Goal: Navigation & Orientation: Find specific page/section

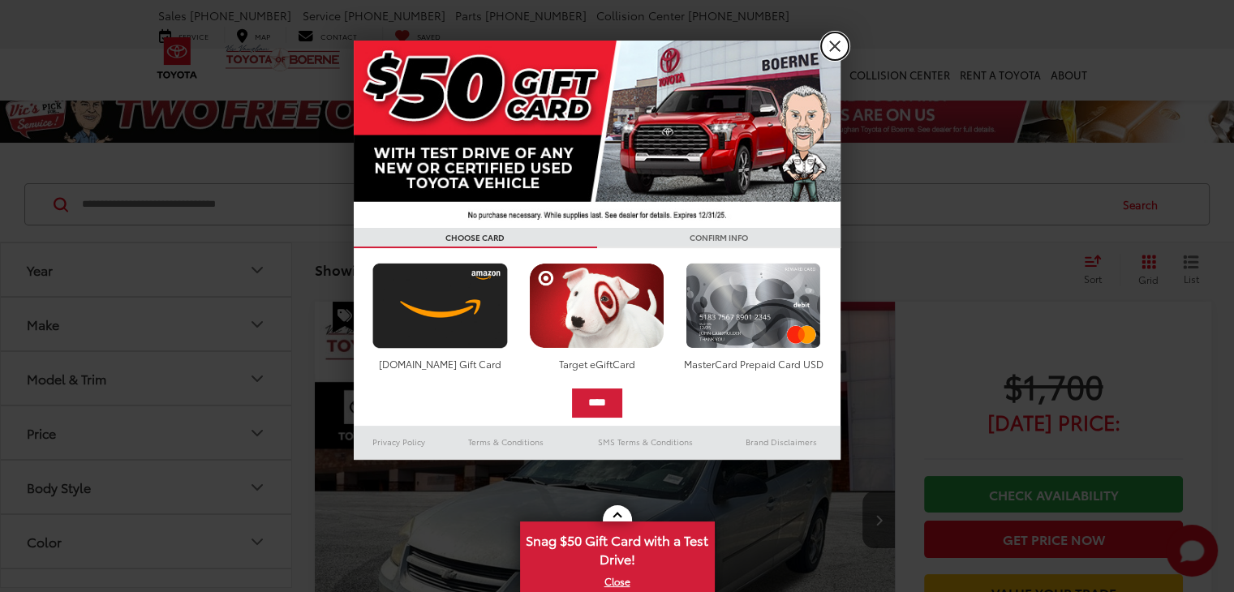
click at [845, 41] on link "X" at bounding box center [835, 46] width 28 height 28
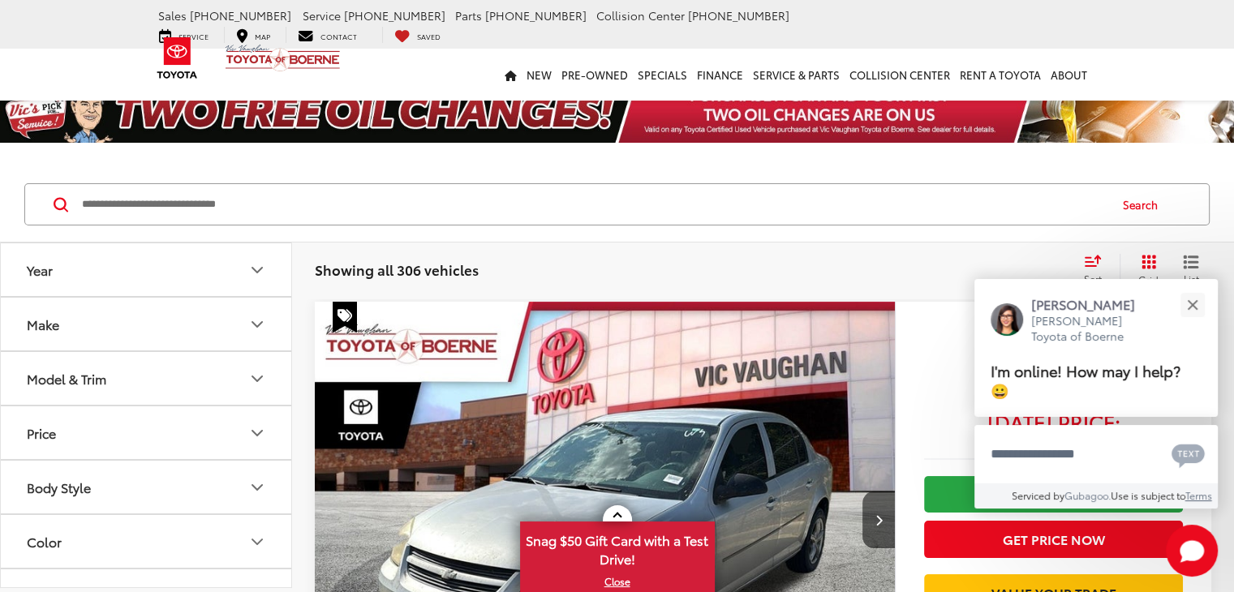
click at [306, 288] on div "Showing all 306 vehicles Clear All + 0 test Sort Price: High to Low Price: Low …" at bounding box center [763, 270] width 942 height 58
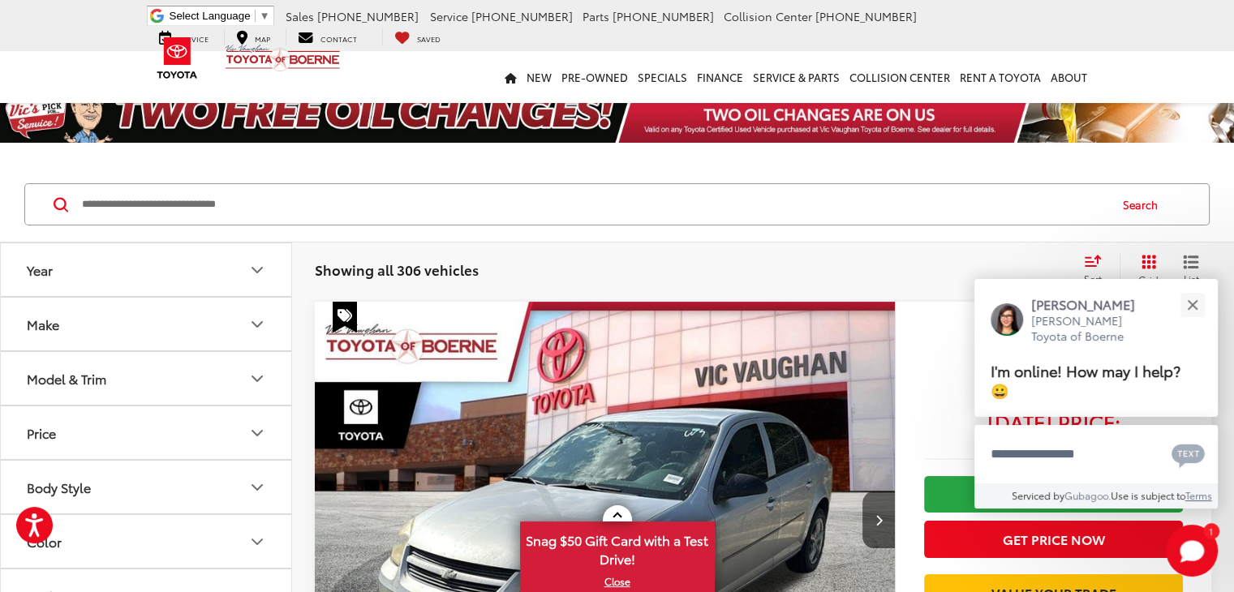
scroll to position [6359, 0]
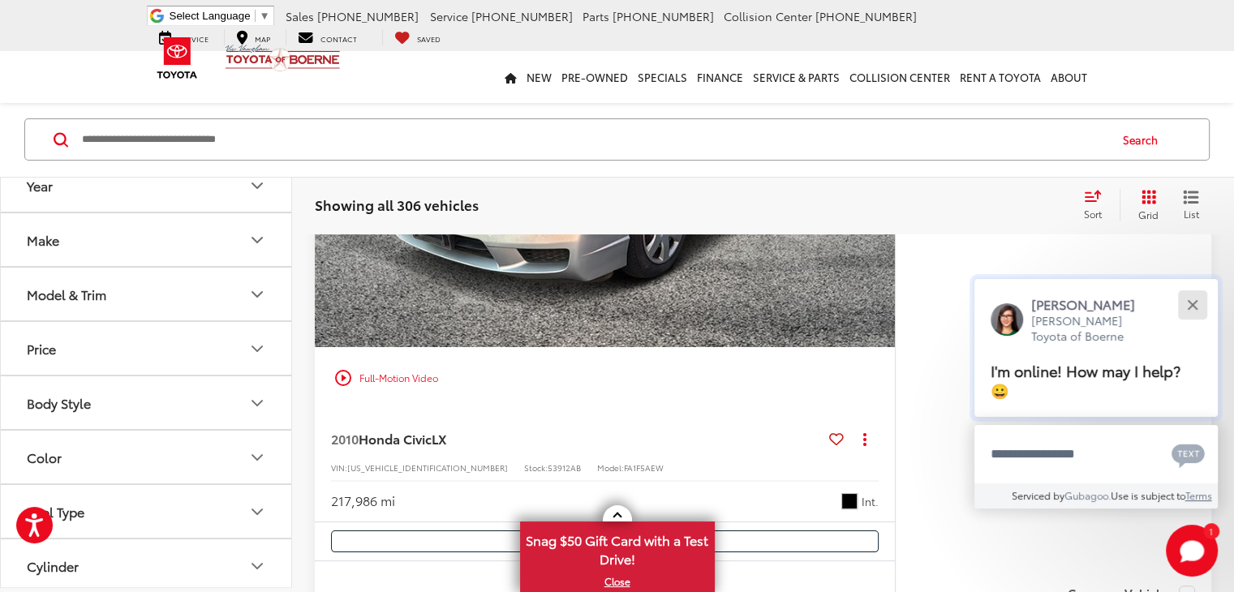
click at [1191, 293] on button "Close" at bounding box center [1192, 304] width 35 height 35
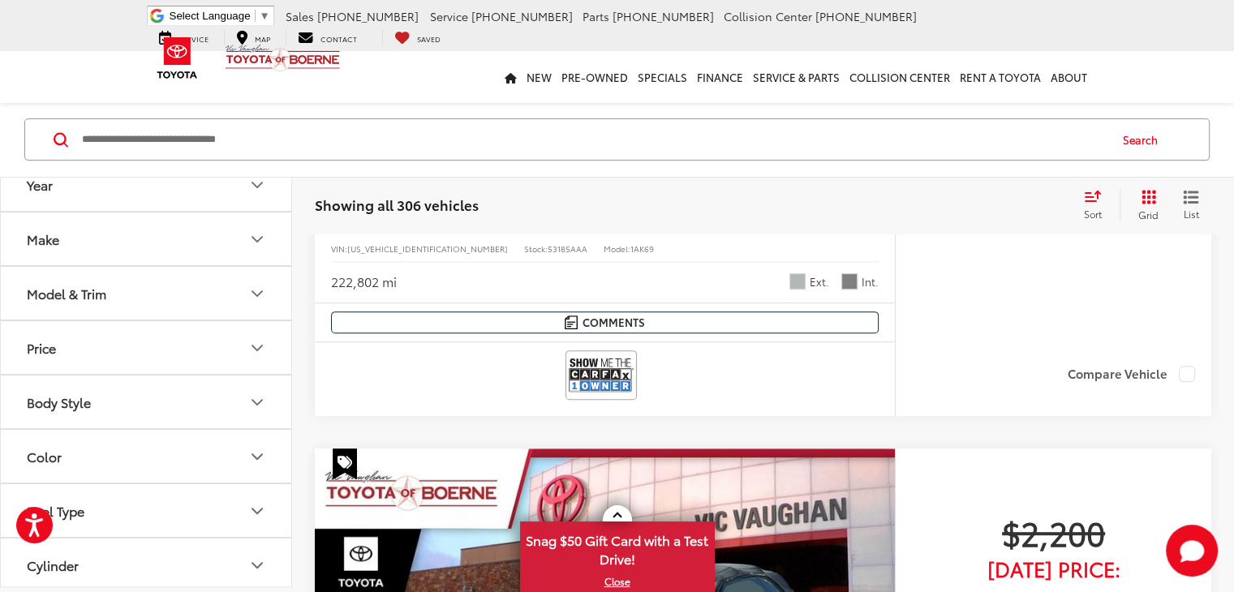
scroll to position [0, 0]
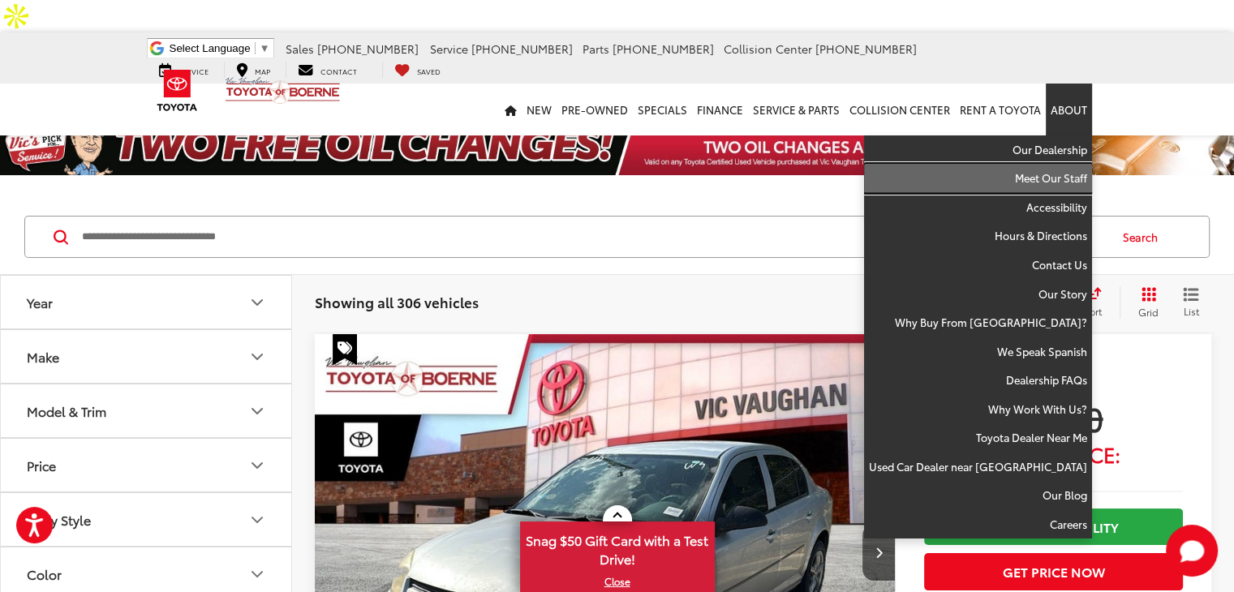
click at [1072, 164] on link "Meet Our Staff" at bounding box center [978, 178] width 228 height 29
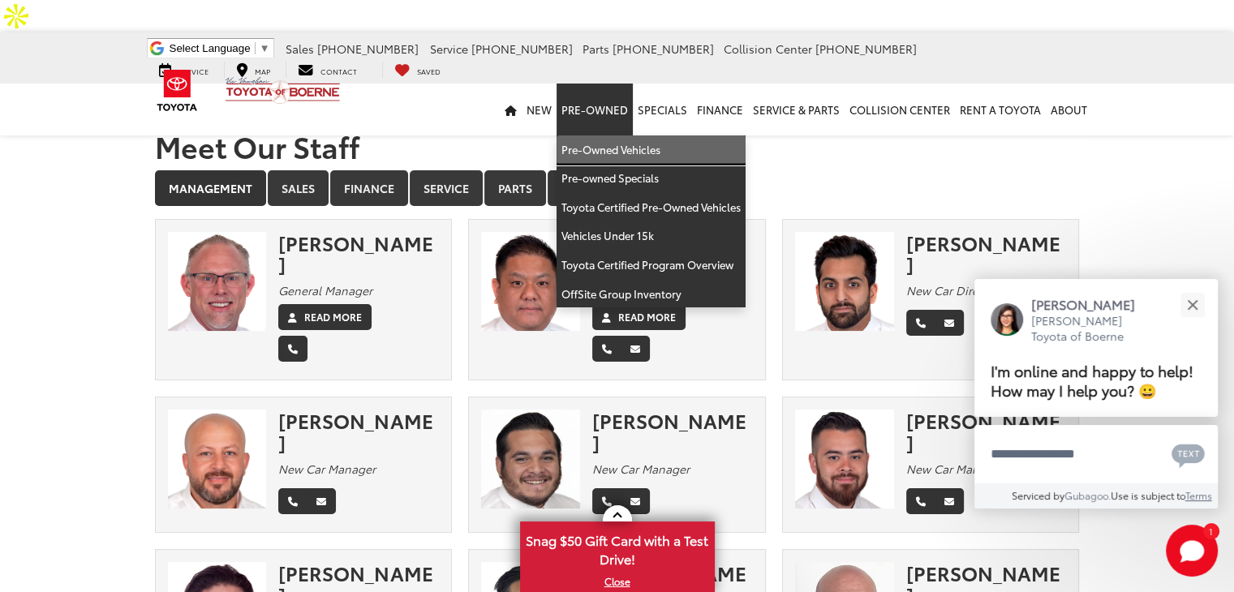
click at [603, 136] on link "Pre-Owned Vehicles" at bounding box center [651, 150] width 189 height 29
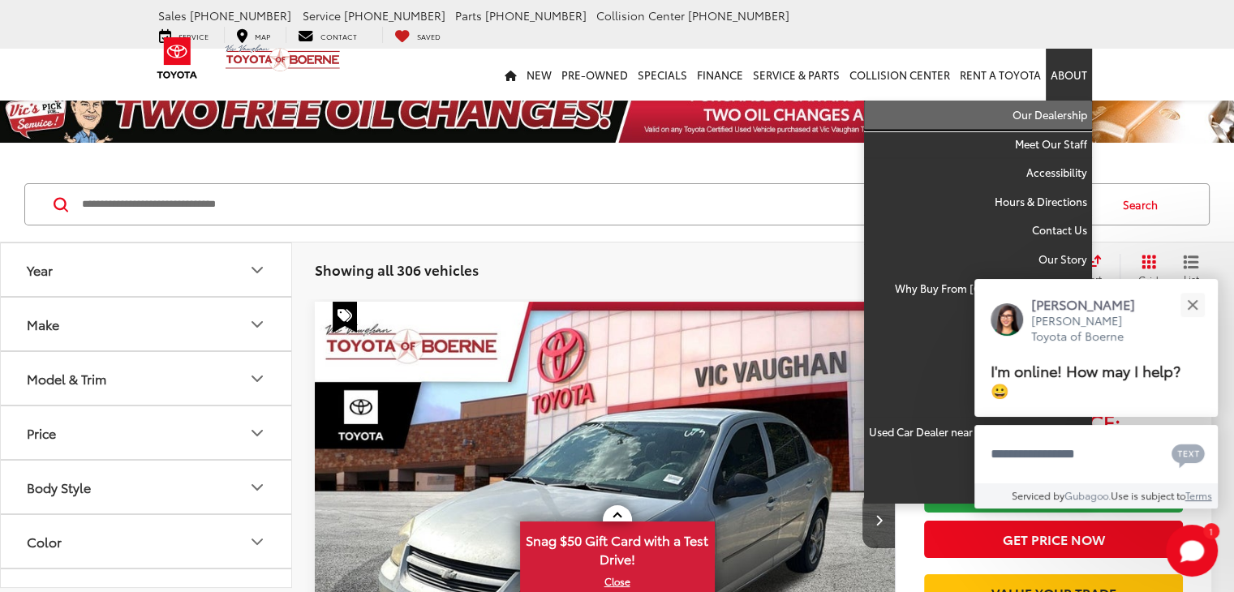
click at [1058, 101] on link "Our Dealership" at bounding box center [978, 115] width 228 height 29
